Goal: Information Seeking & Learning: Understand process/instructions

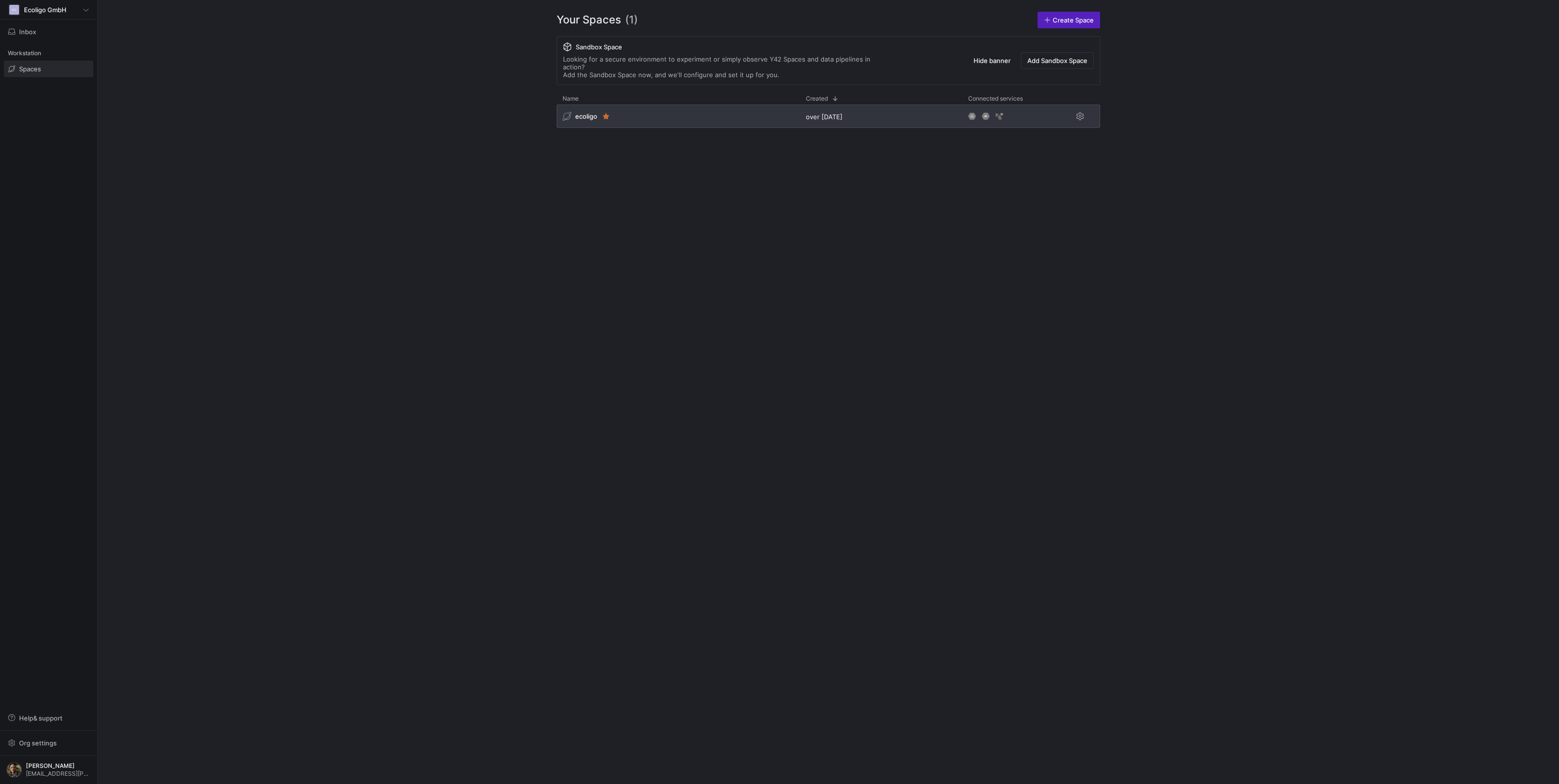
click at [677, 105] on div "ecoligo" at bounding box center [678, 116] width 243 height 24
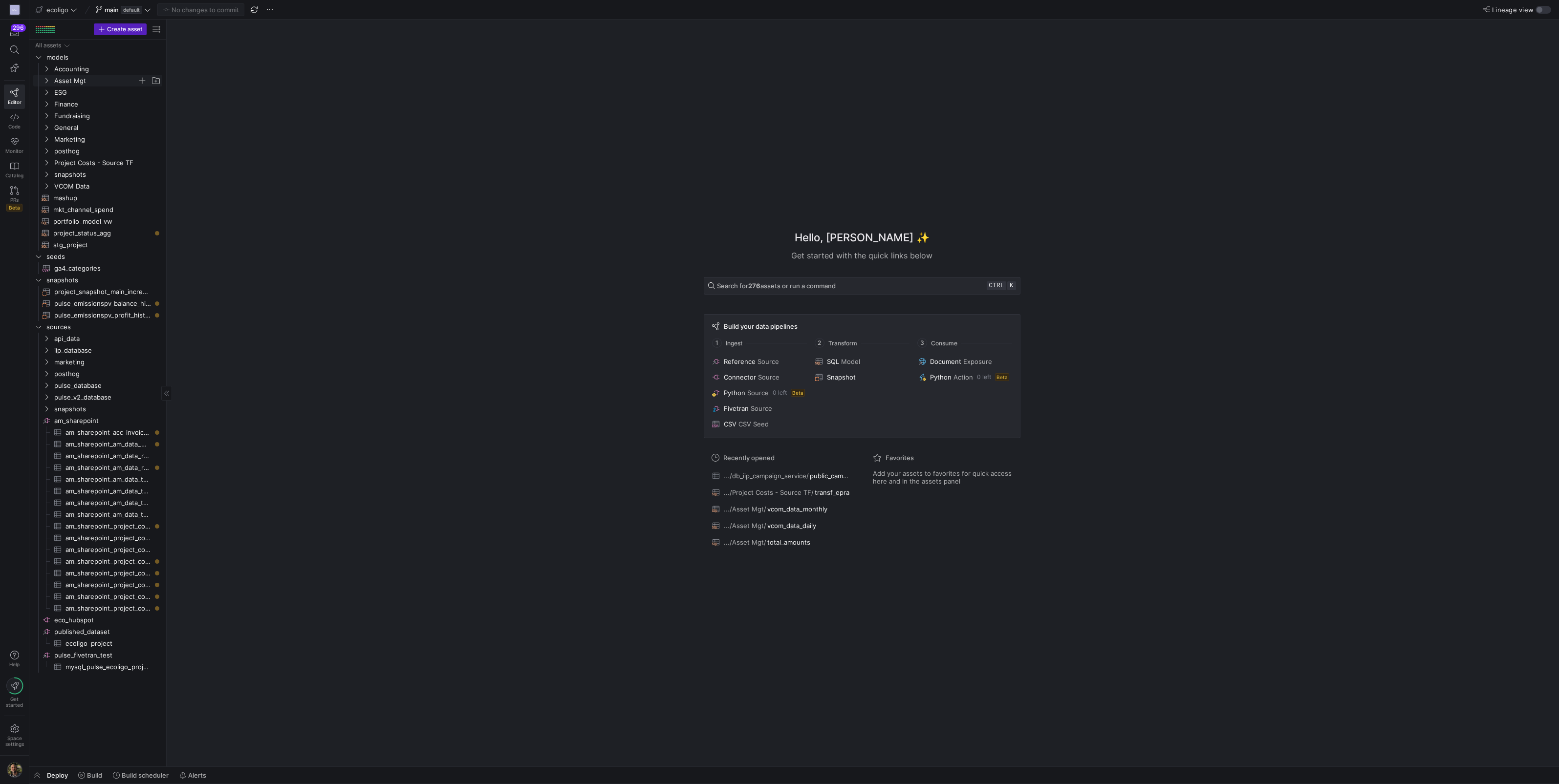
click at [46, 80] on icon "Press SPACE to select this row." at bounding box center [46, 80] width 7 height 6
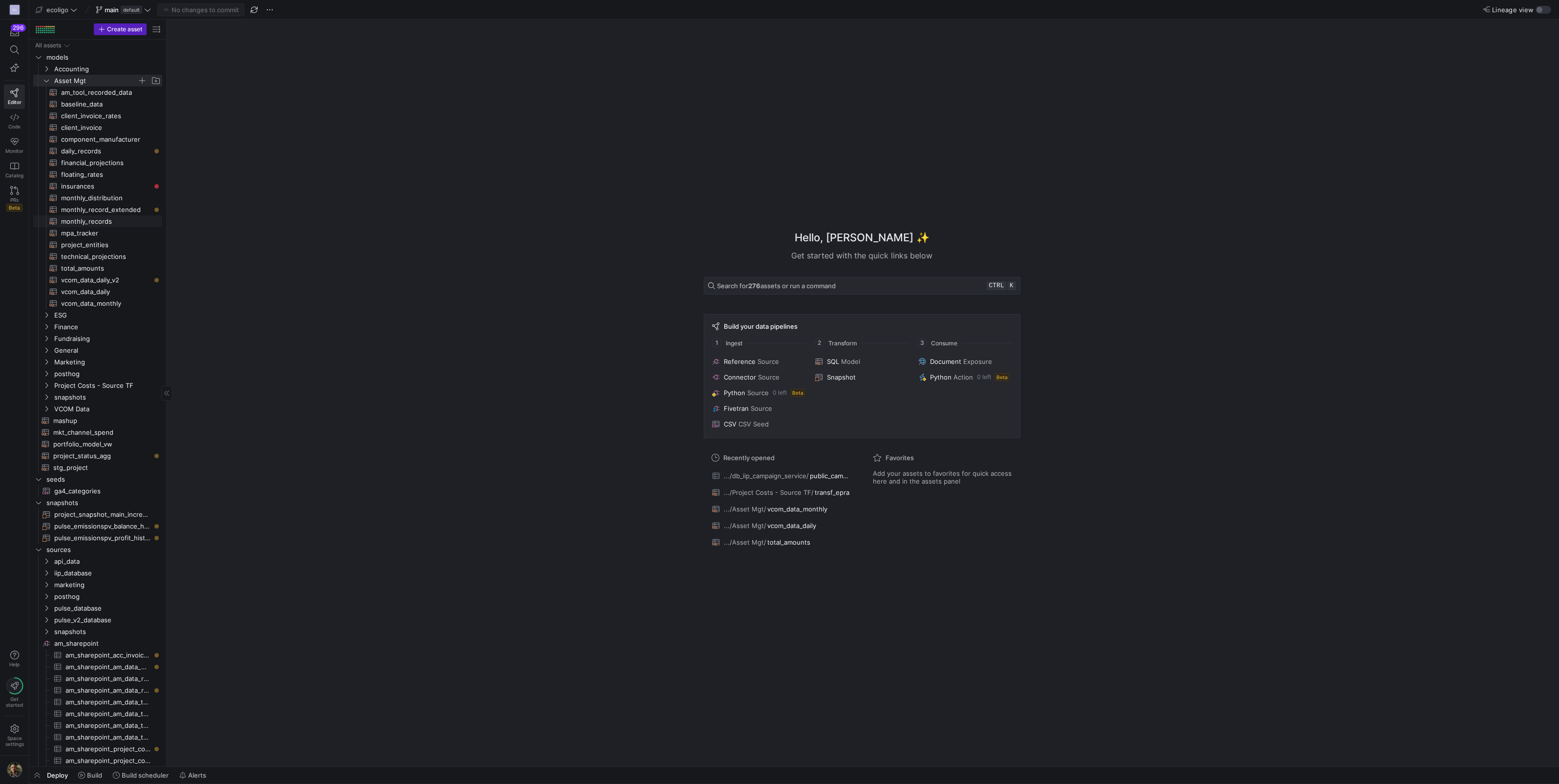
click at [86, 221] on span "monthly_records​​​​​​​​​​" at bounding box center [106, 221] width 90 height 11
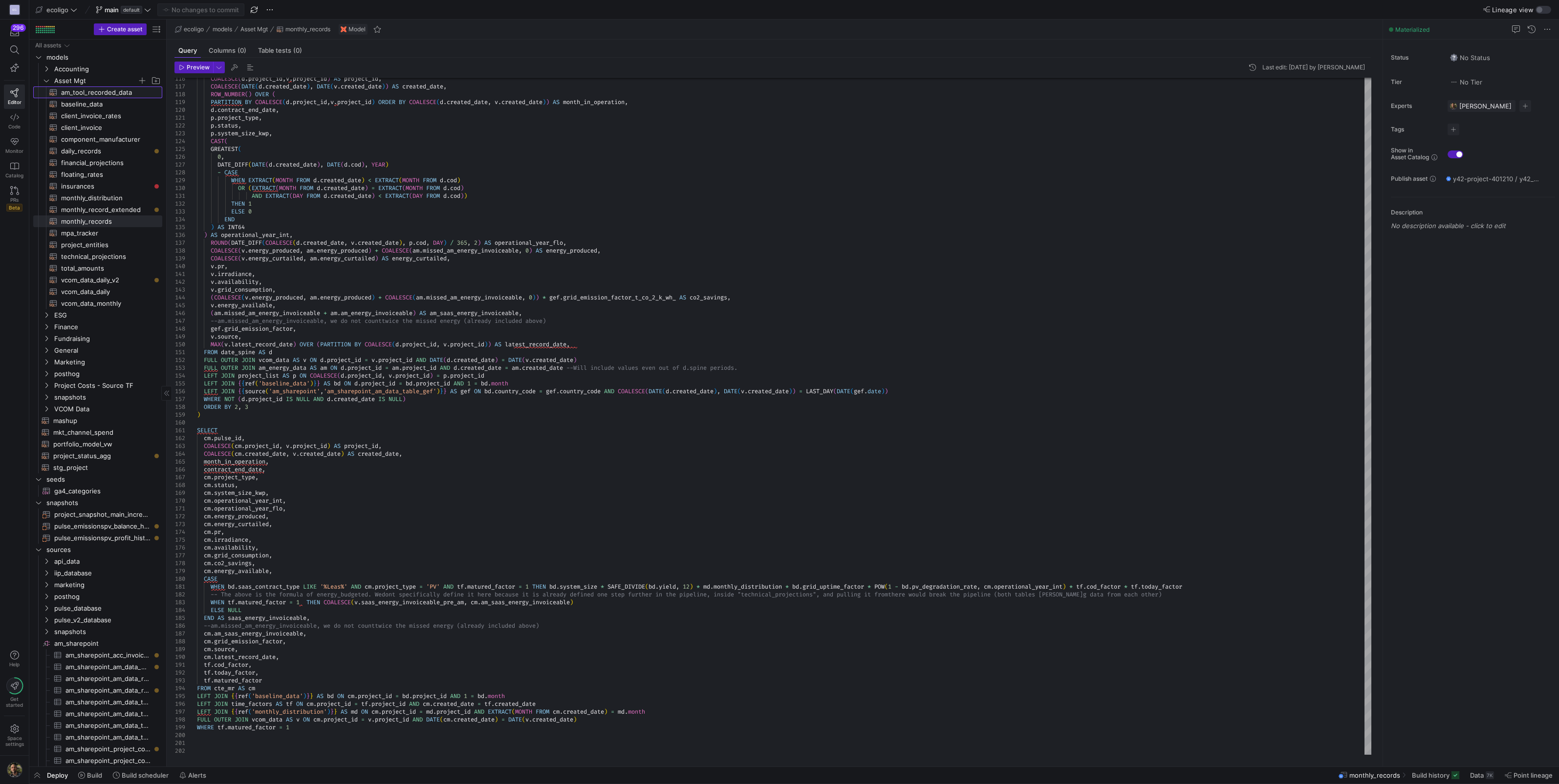
click at [96, 93] on span "am_tool_recorded_data​​​​​​​​​​" at bounding box center [106, 93] width 90 height 11
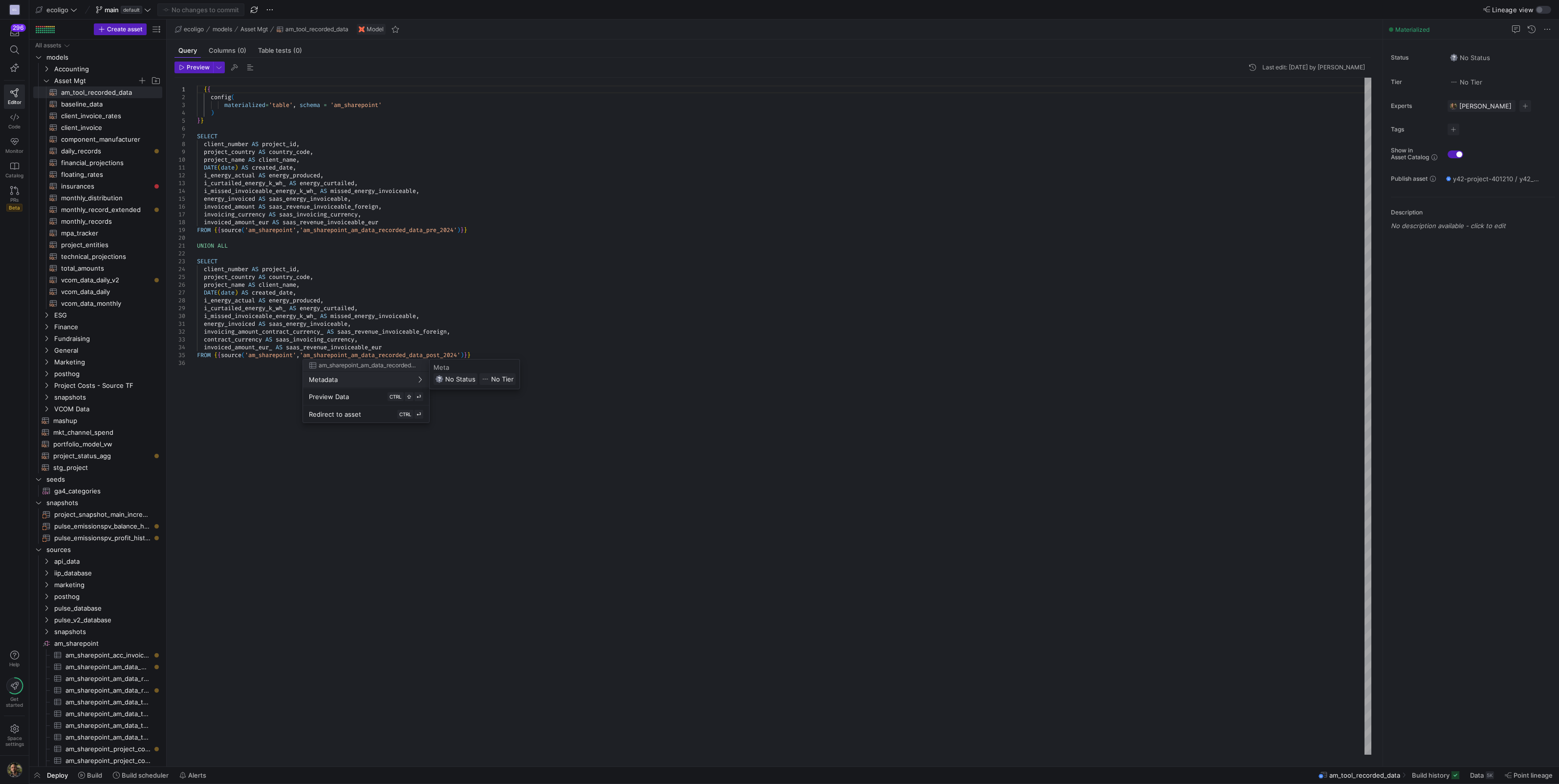
click at [85, 226] on div at bounding box center [780, 392] width 1559 height 784
click at [94, 222] on span "monthly_records​​​​​​​​​​" at bounding box center [106, 221] width 90 height 11
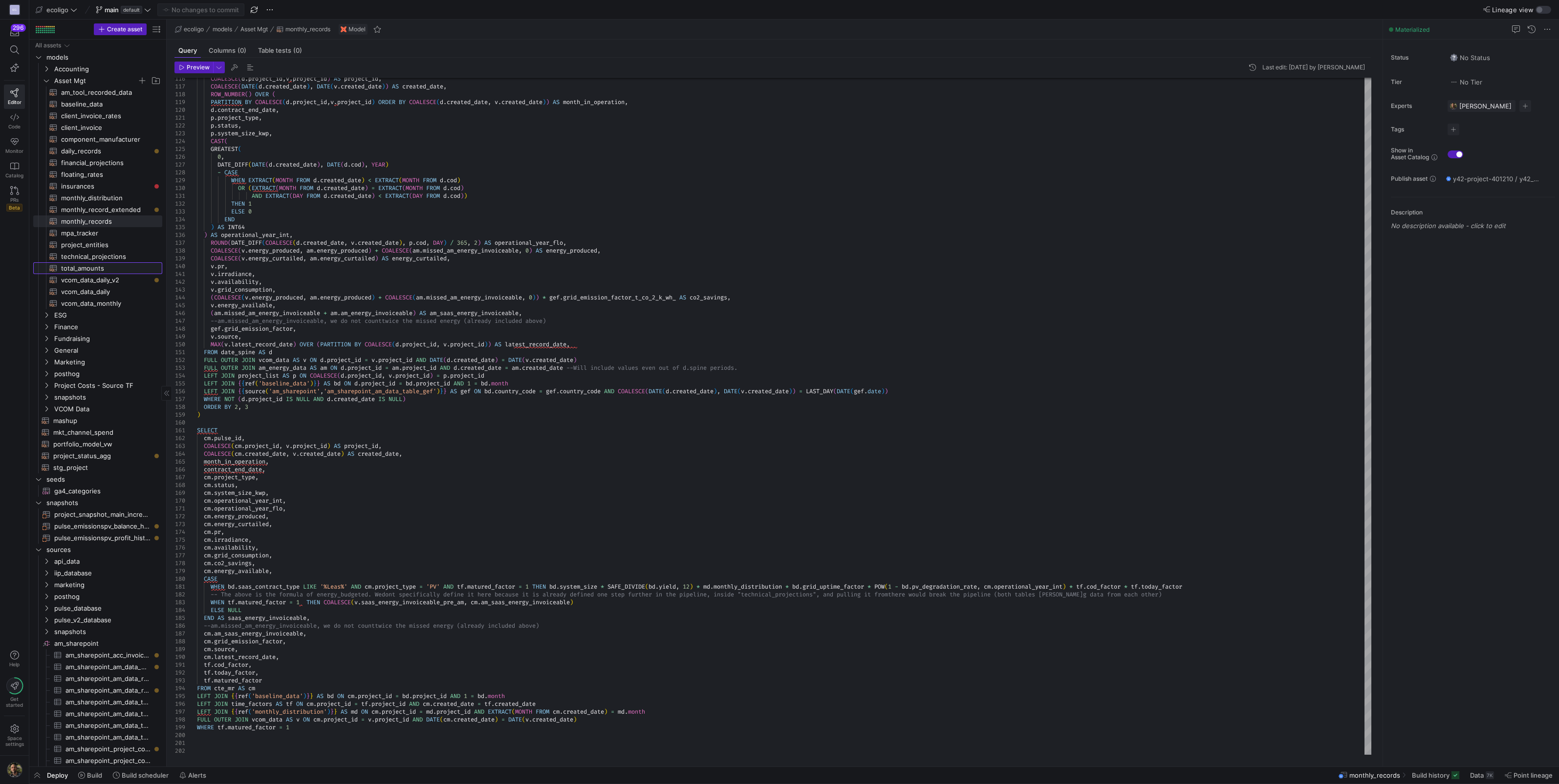
click at [85, 269] on span "total_amounts​​​​​​​​​​" at bounding box center [106, 268] width 90 height 11
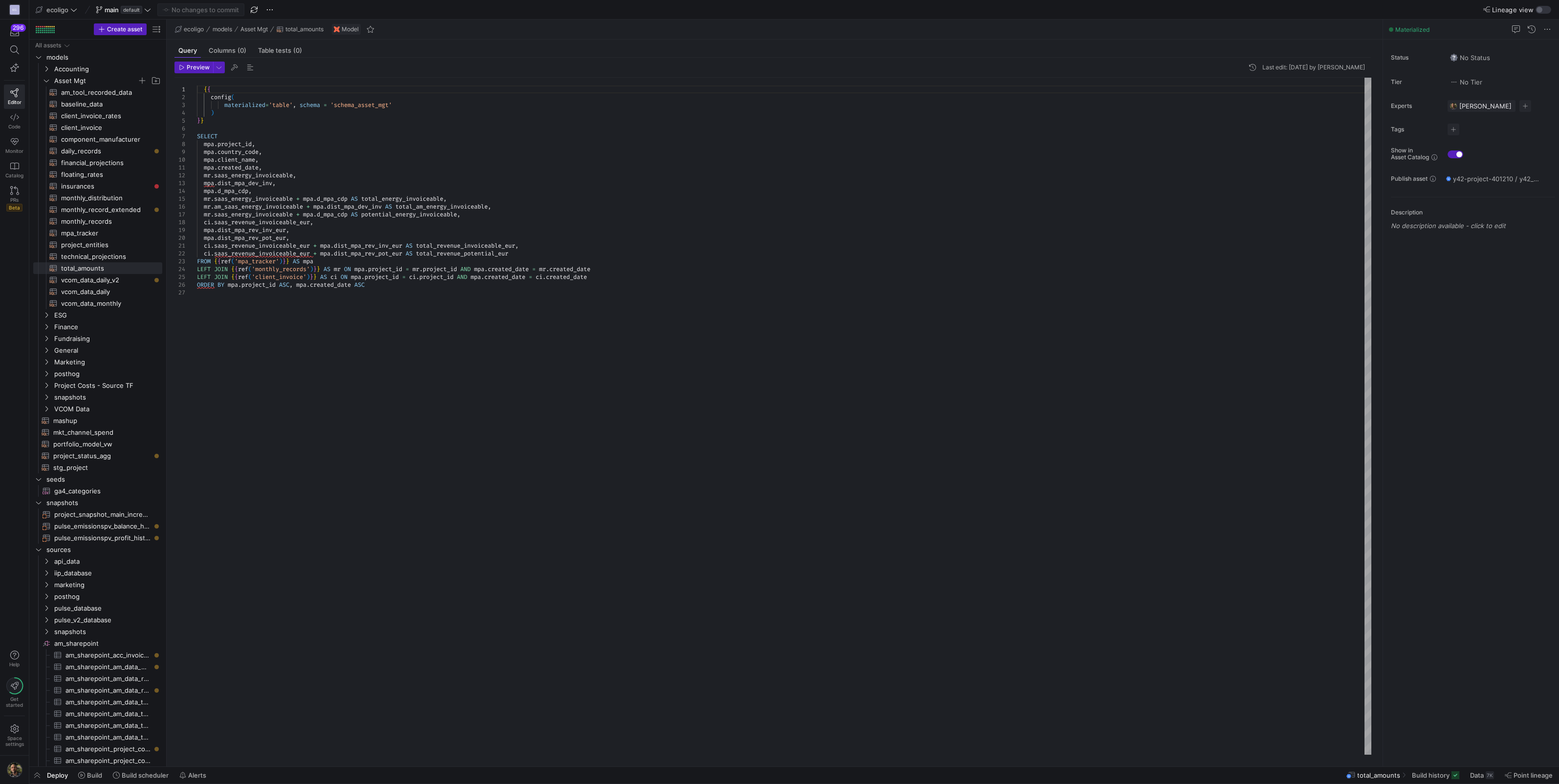
click at [435, 208] on div "{ { config ( materialized = 'table' , schema = 'schema_asset_mgt' ) } } SELECT …" at bounding box center [784, 416] width 1174 height 677
click at [245, 206] on div "{ { config ( materialized = 'table' , schema = 'schema_asset_mgt' ) } } SELECT …" at bounding box center [784, 416] width 1174 height 677
click at [82, 222] on span "monthly_records​​​​​​​​​​" at bounding box center [106, 221] width 90 height 11
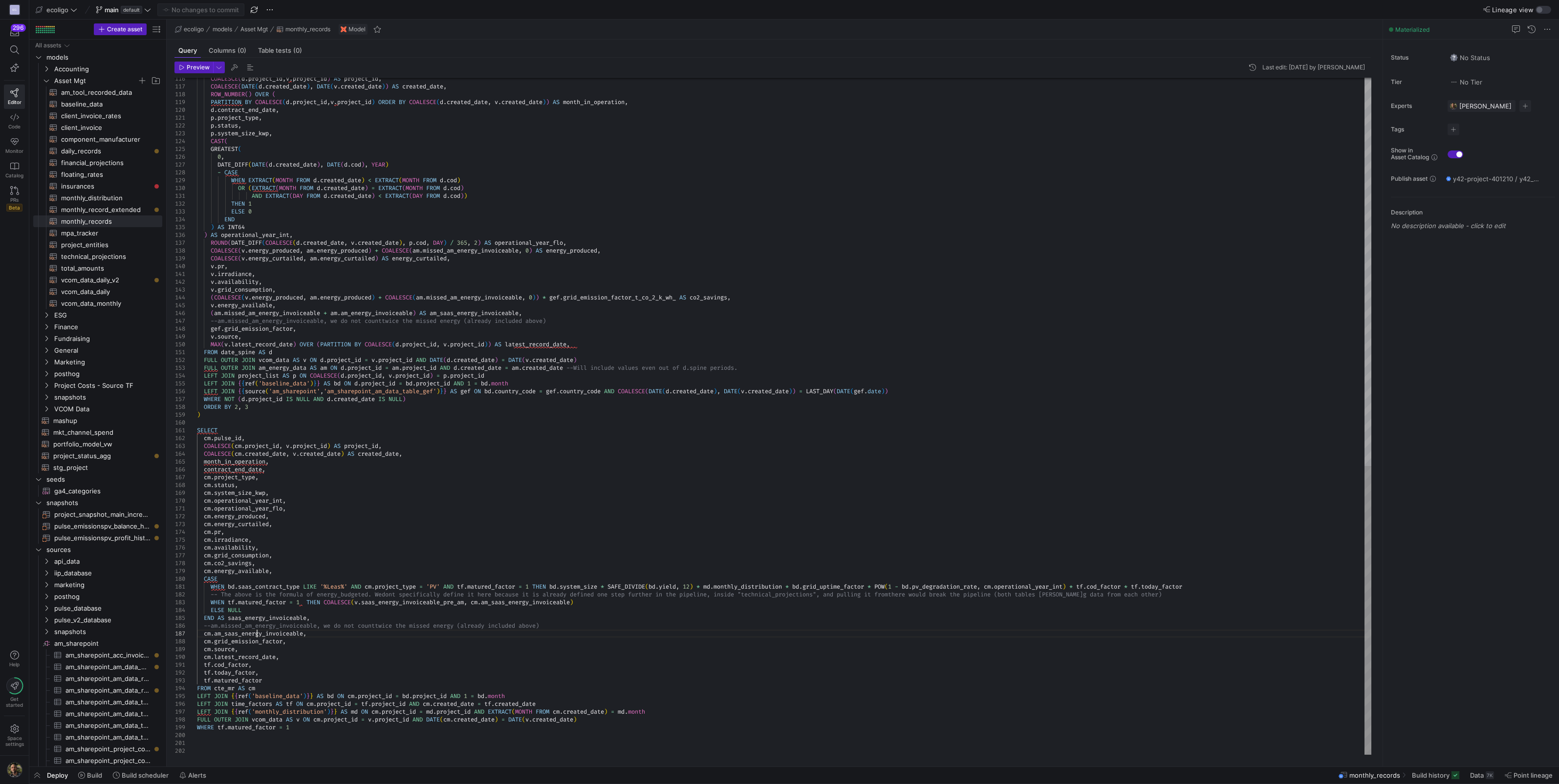
click at [218, 688] on div at bounding box center [780, 392] width 1559 height 784
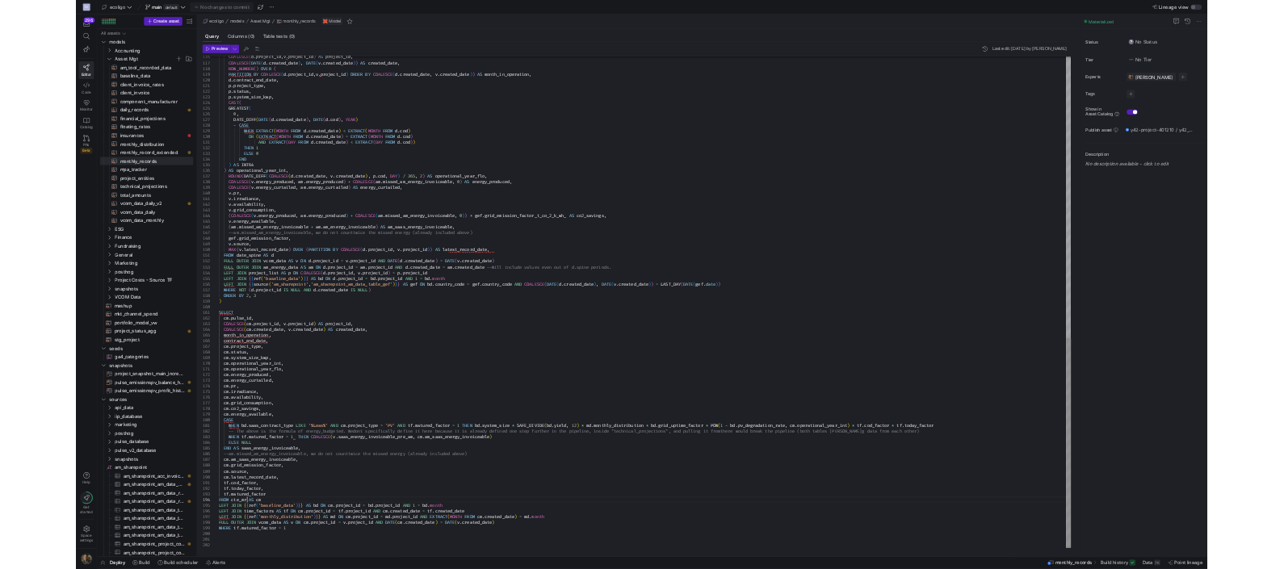
scroll to position [0, 11]
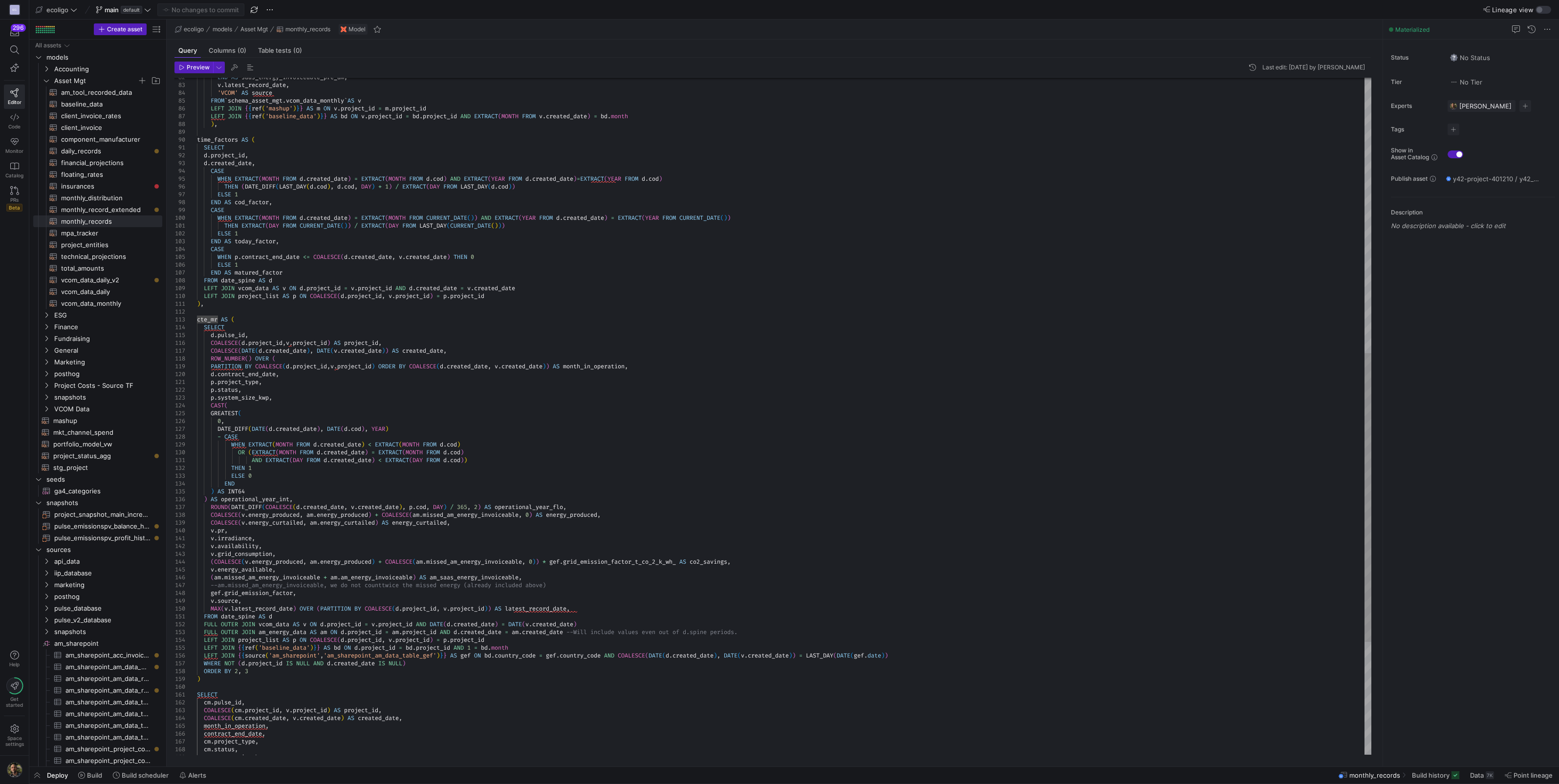
type textarea "v.irradiance, v.availability, v.grid_consumption, (COALESCE([DOMAIN_NAME]_produ…"
click at [484, 578] on div "COALESCE ( d . project_id , v . project_id ) AS project_id , COALESCE ( DATE ( …" at bounding box center [784, 226] width 1174 height 1587
